Goal: Check status: Check status

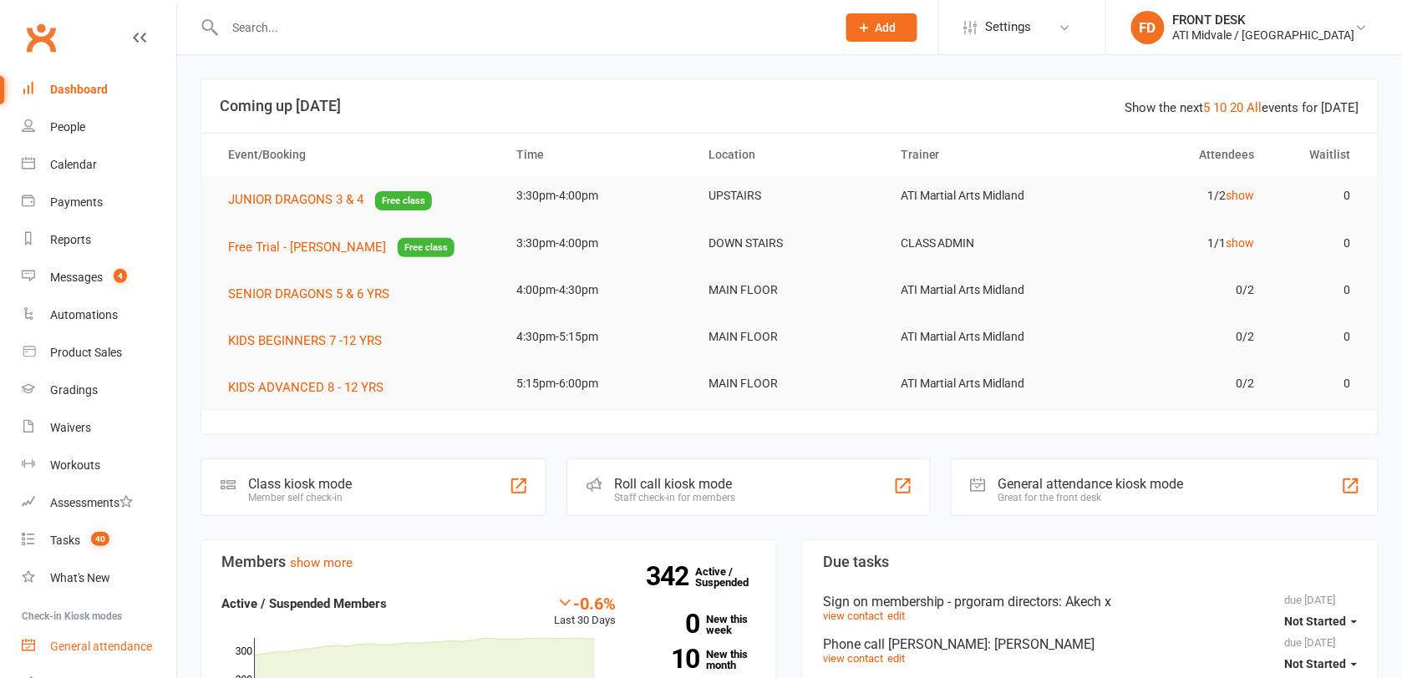
click at [76, 640] on div "General attendance" at bounding box center [101, 646] width 102 height 13
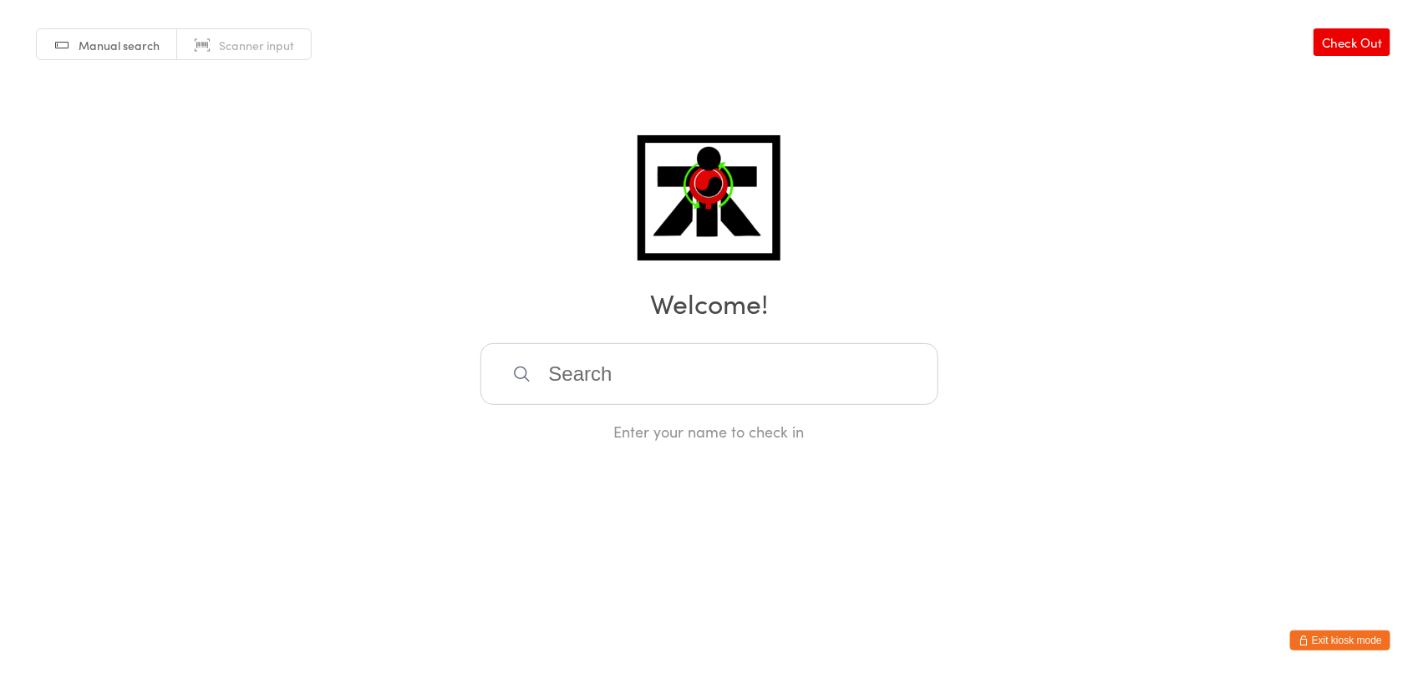
click at [150, 40] on span "Manual search" at bounding box center [119, 45] width 81 height 17
type input "2025-057"
type input "2025-138"
type input "2025-065"
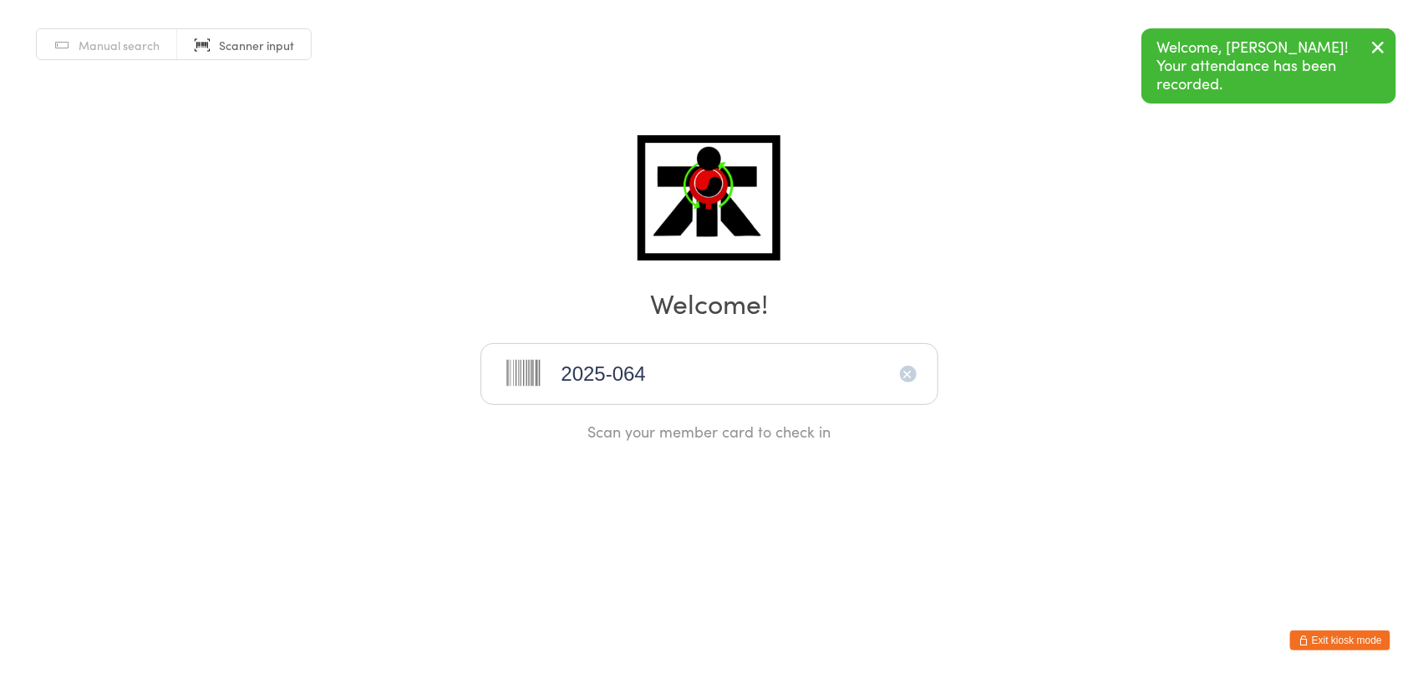
type input "2025-064"
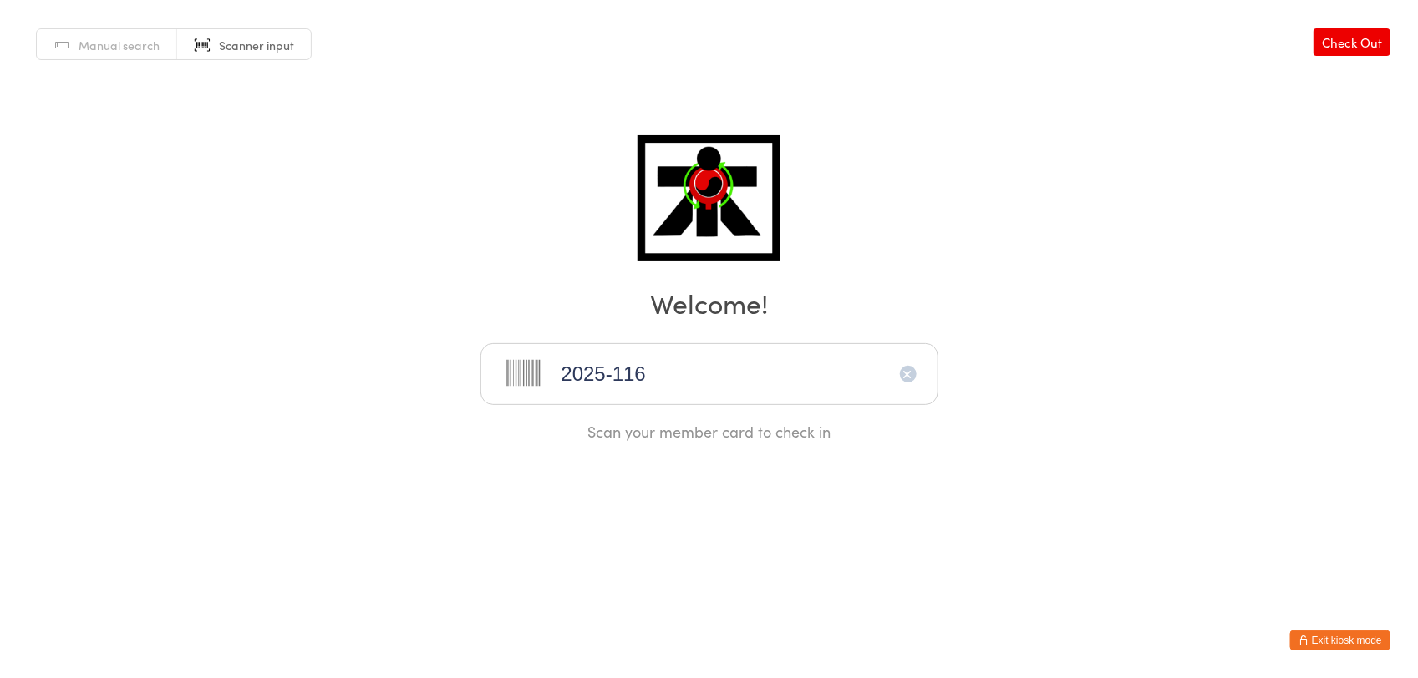
type input "2025-116"
type input "2025-143"
type input "2025-009"
